Goal: Task Accomplishment & Management: Complete application form

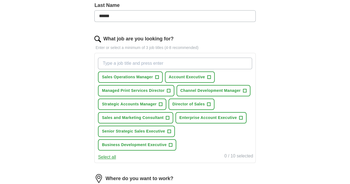
scroll to position [147, 0]
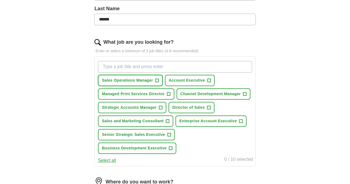
click at [158, 79] on span "+" at bounding box center [156, 80] width 3 height 4
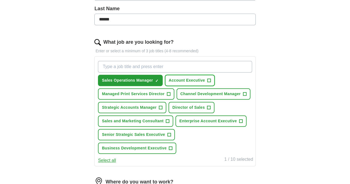
click at [210, 79] on span "+" at bounding box center [208, 80] width 3 height 4
click at [174, 93] on button "Managed Print Services Director +" at bounding box center [136, 93] width 76 height 11
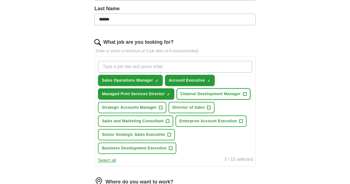
click at [243, 96] on span "+" at bounding box center [244, 94] width 3 height 4
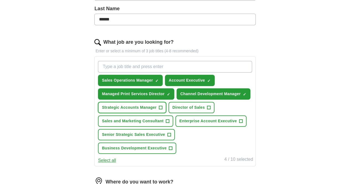
click at [162, 110] on span "+" at bounding box center [160, 107] width 3 height 4
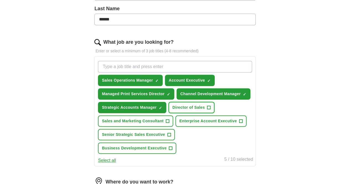
click at [210, 110] on span "+" at bounding box center [208, 107] width 3 height 4
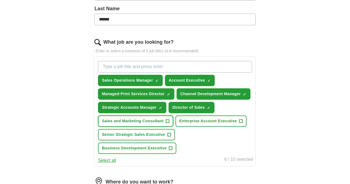
click at [173, 127] on button "Sales and Marketing Consultant +" at bounding box center [135, 120] width 75 height 11
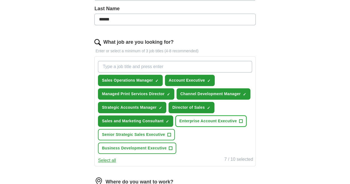
click at [239, 123] on span "+" at bounding box center [240, 121] width 3 height 4
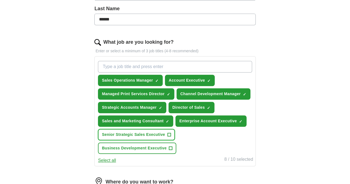
click at [171, 137] on span "+" at bounding box center [168, 134] width 3 height 4
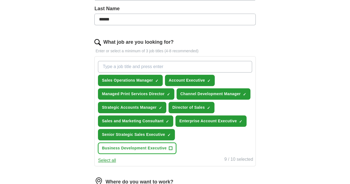
click at [172, 150] on span "+" at bounding box center [170, 148] width 3 height 4
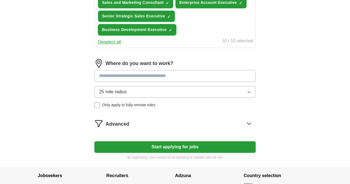
scroll to position [295, 0]
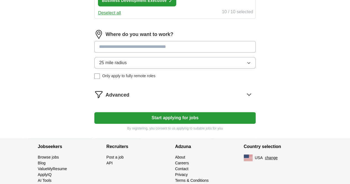
click at [152, 53] on input at bounding box center [174, 47] width 161 height 12
type input "***"
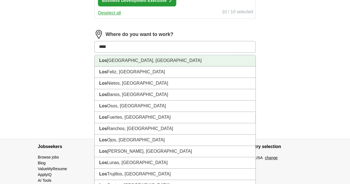
click at [145, 66] on li "[GEOGRAPHIC_DATA], [GEOGRAPHIC_DATA]" at bounding box center [175, 60] width 160 height 11
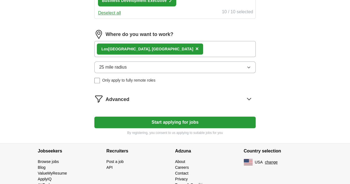
click at [247, 100] on icon at bounding box center [249, 99] width 4 height 2
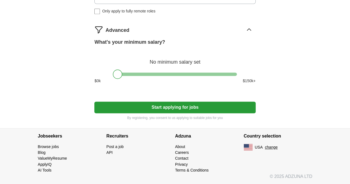
scroll to position [369, 0]
drag, startPoint x: 118, startPoint y: 98, endPoint x: 138, endPoint y: 114, distance: 25.3
click at [182, 113] on button "Start applying for jobs" at bounding box center [174, 107] width 161 height 12
select select "**"
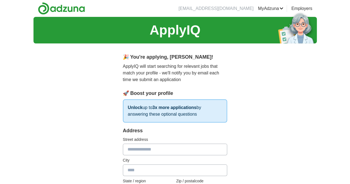
scroll to position [74, 0]
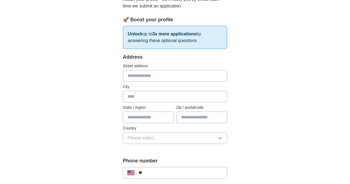
click at [139, 75] on input "text" at bounding box center [175, 76] width 105 height 12
type input "**********"
type input "**"
type input "*****"
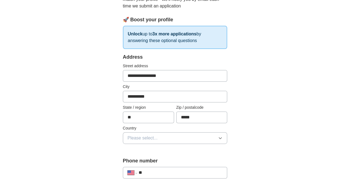
click at [140, 136] on span "Please select..." at bounding box center [142, 138] width 30 height 7
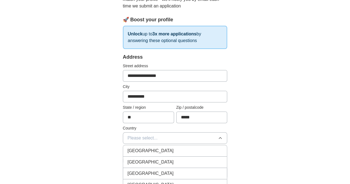
click at [153, 159] on div "[GEOGRAPHIC_DATA]" at bounding box center [174, 162] width 95 height 7
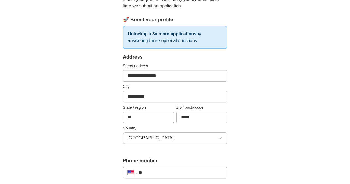
scroll to position [147, 0]
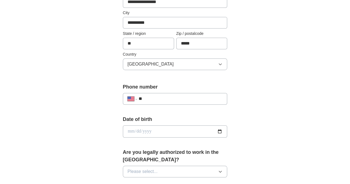
click at [142, 99] on input "**" at bounding box center [181, 98] width 84 height 7
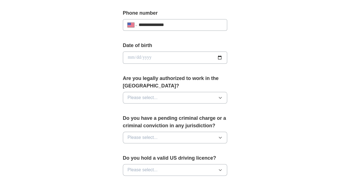
type input "**********"
click at [142, 54] on input "date" at bounding box center [175, 57] width 105 height 12
type input "**********"
click at [136, 94] on span "Please select..." at bounding box center [142, 97] width 30 height 7
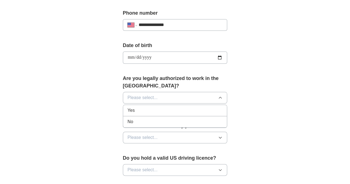
click at [139, 107] on div "Yes" at bounding box center [174, 110] width 95 height 7
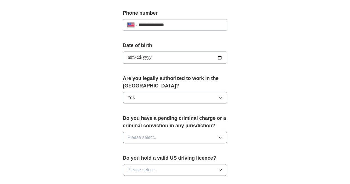
click at [156, 132] on button "Please select..." at bounding box center [175, 138] width 105 height 12
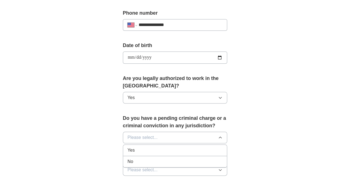
click at [152, 158] on div "No" at bounding box center [174, 161] width 95 height 7
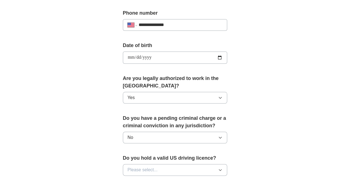
scroll to position [295, 0]
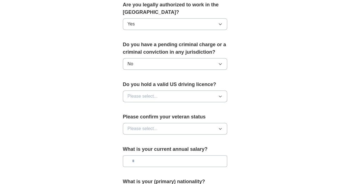
click at [154, 90] on button "Please select..." at bounding box center [175, 96] width 105 height 12
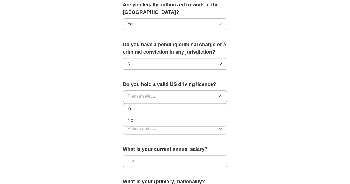
click at [153, 106] on div "Yes" at bounding box center [174, 109] width 95 height 7
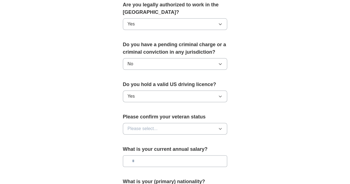
click at [158, 123] on button "Please select..." at bounding box center [175, 129] width 105 height 12
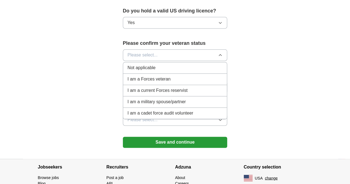
scroll to position [369, 0]
click at [160, 64] on div "Not applicable" at bounding box center [174, 67] width 95 height 7
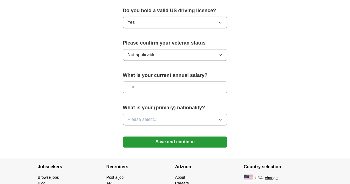
click at [159, 81] on input "text" at bounding box center [175, 87] width 105 height 12
type input "*******"
click at [166, 114] on button "Please select..." at bounding box center [175, 120] width 105 height 12
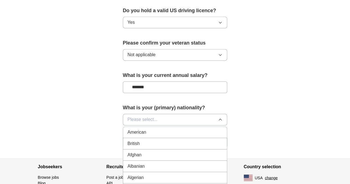
click at [161, 129] on div "American" at bounding box center [174, 132] width 95 height 7
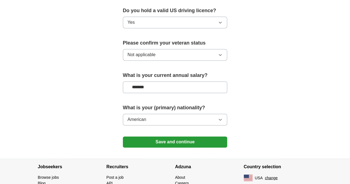
click at [167, 114] on button "American" at bounding box center [175, 120] width 105 height 12
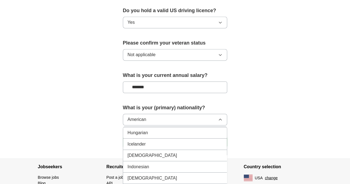
scroll to position [874, 0]
click at [221, 140] on div "Hungarian" at bounding box center [174, 143] width 95 height 7
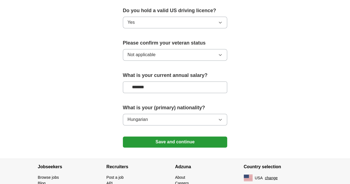
click at [209, 136] on button "Save and continue" at bounding box center [175, 141] width 105 height 11
